Goal: Browse casually

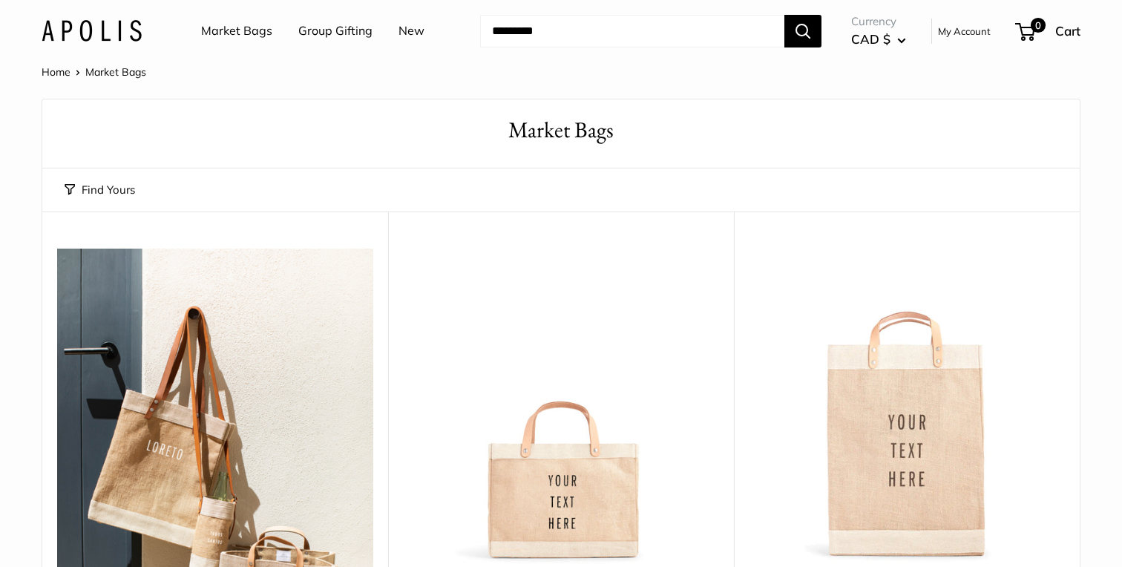
click at [262, 14] on li "Market Bags" at bounding box center [236, 30] width 71 height 47
click at [257, 30] on link "Market Bags" at bounding box center [236, 31] width 71 height 22
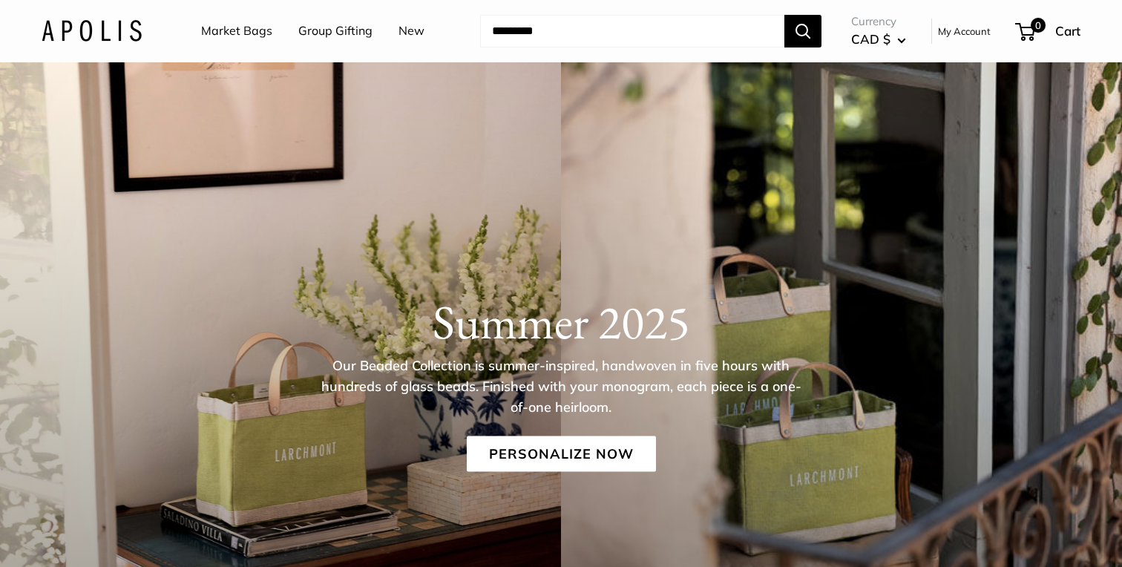
click at [129, 33] on img at bounding box center [92, 31] width 100 height 22
